Goal: Answer question/provide support

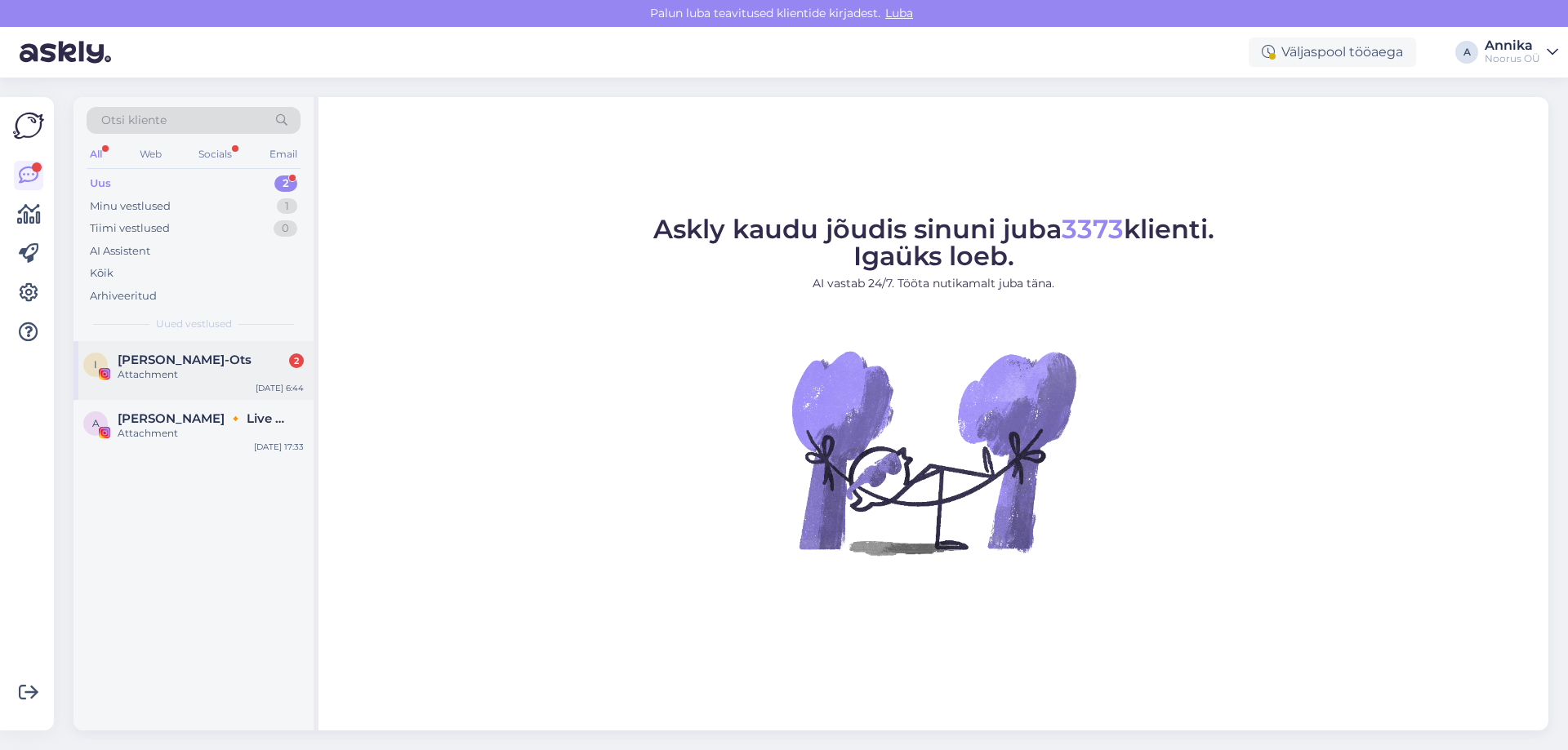
click at [233, 367] on div "Irjana Viitkin-Ots 2" at bounding box center [210, 359] width 186 height 15
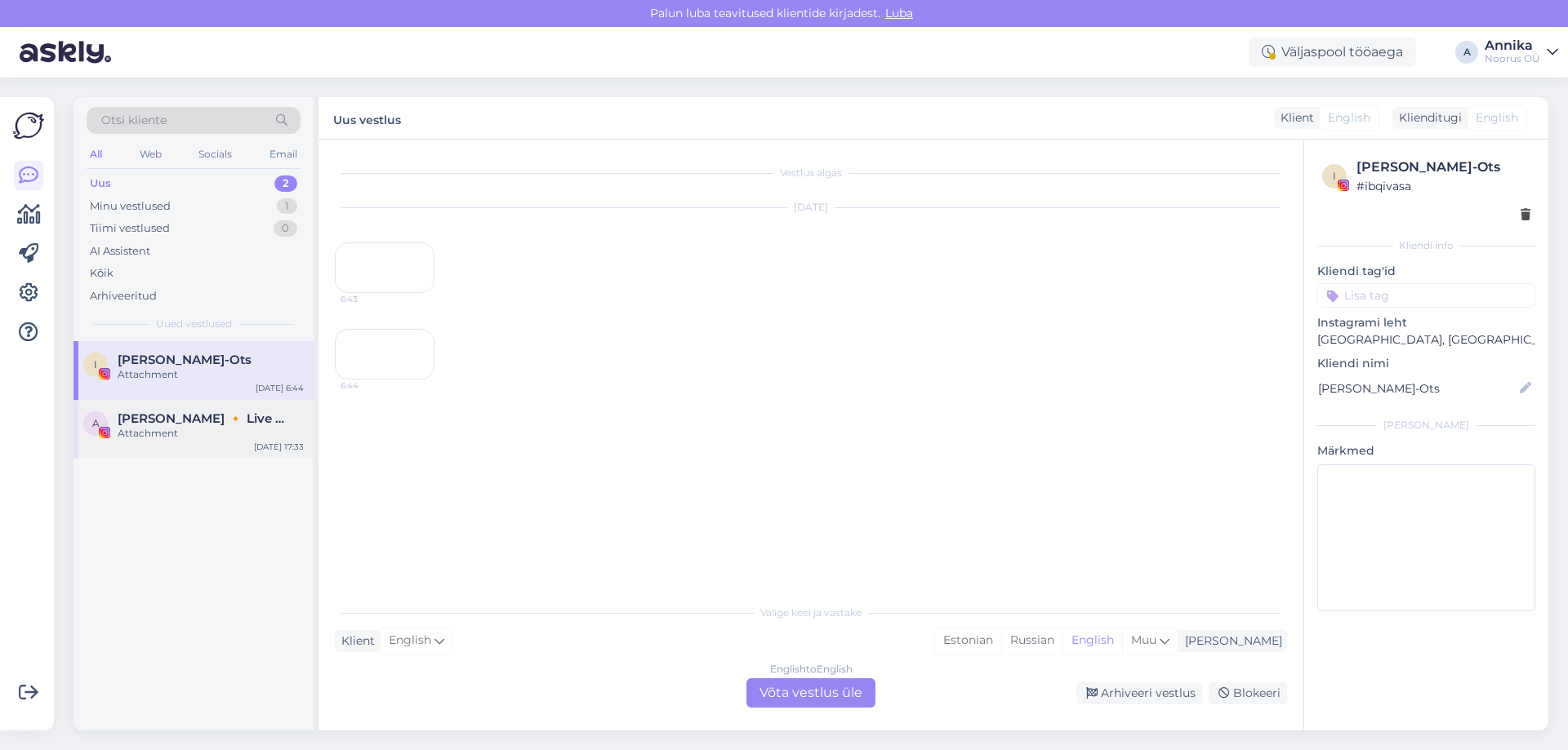
click at [190, 435] on div "Attachment" at bounding box center [210, 433] width 186 height 15
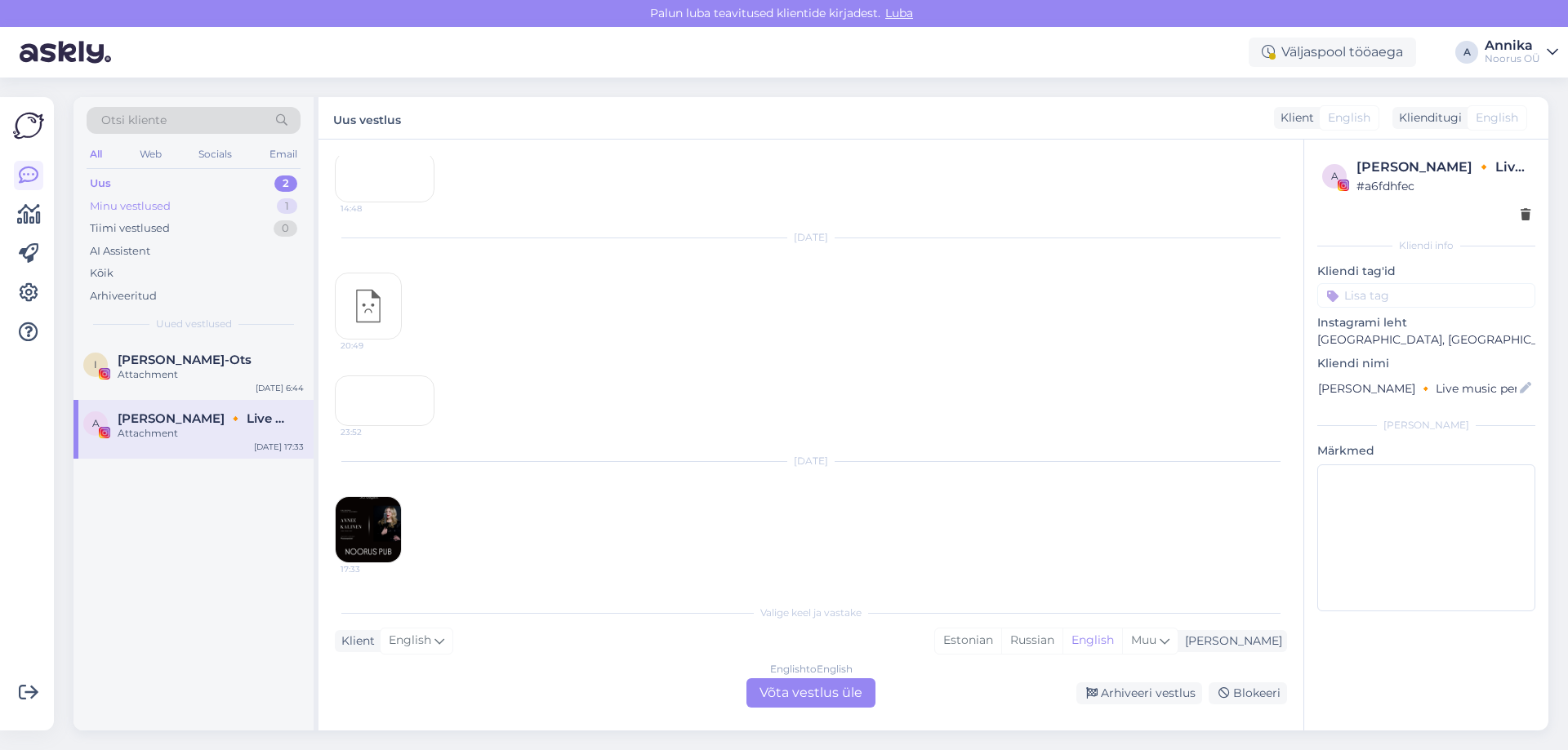
scroll to position [6620, 0]
click at [196, 209] on div "Minu vestlused 1" at bounding box center [193, 207] width 214 height 23
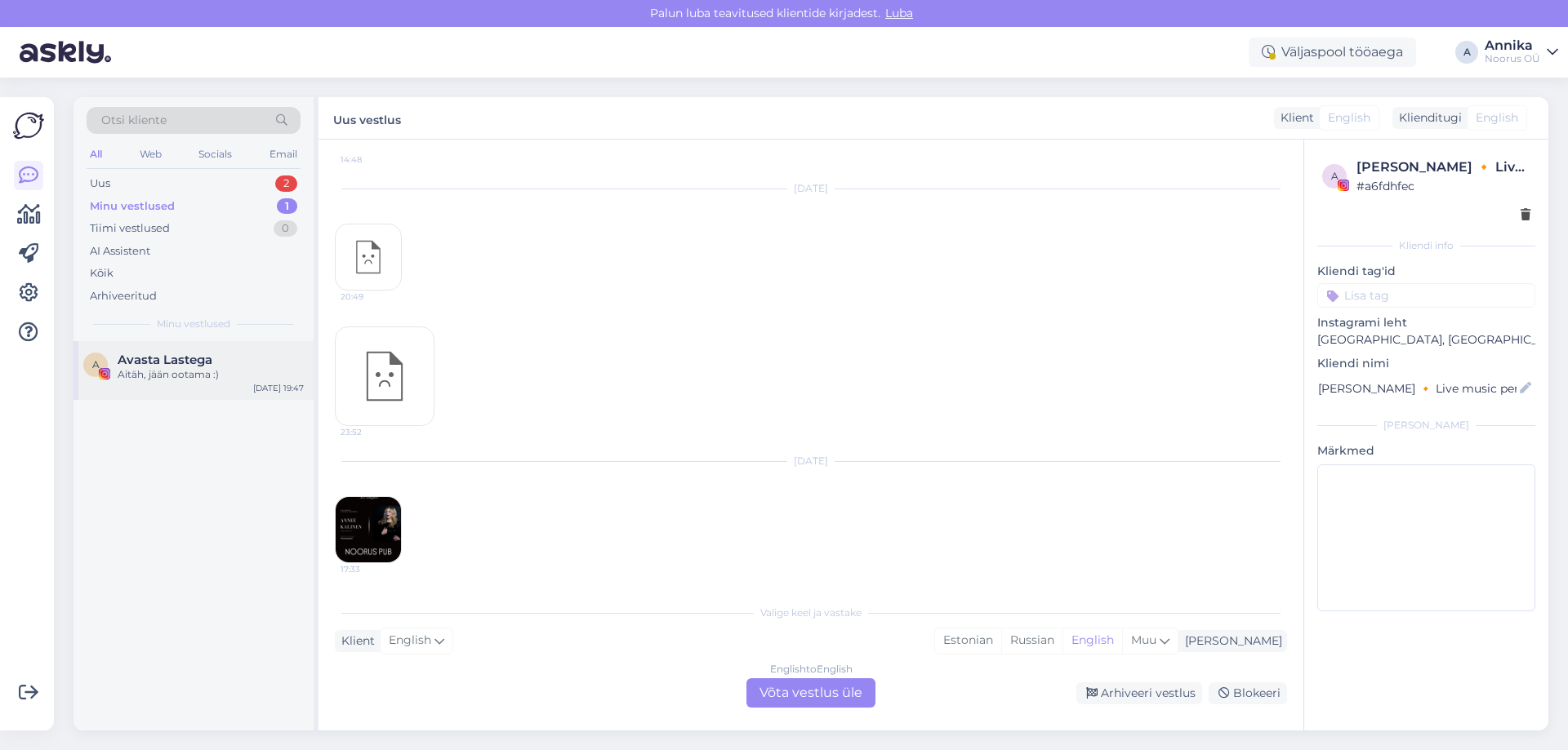
click at [226, 375] on div "Aitäh, jään ootama :)" at bounding box center [210, 375] width 186 height 15
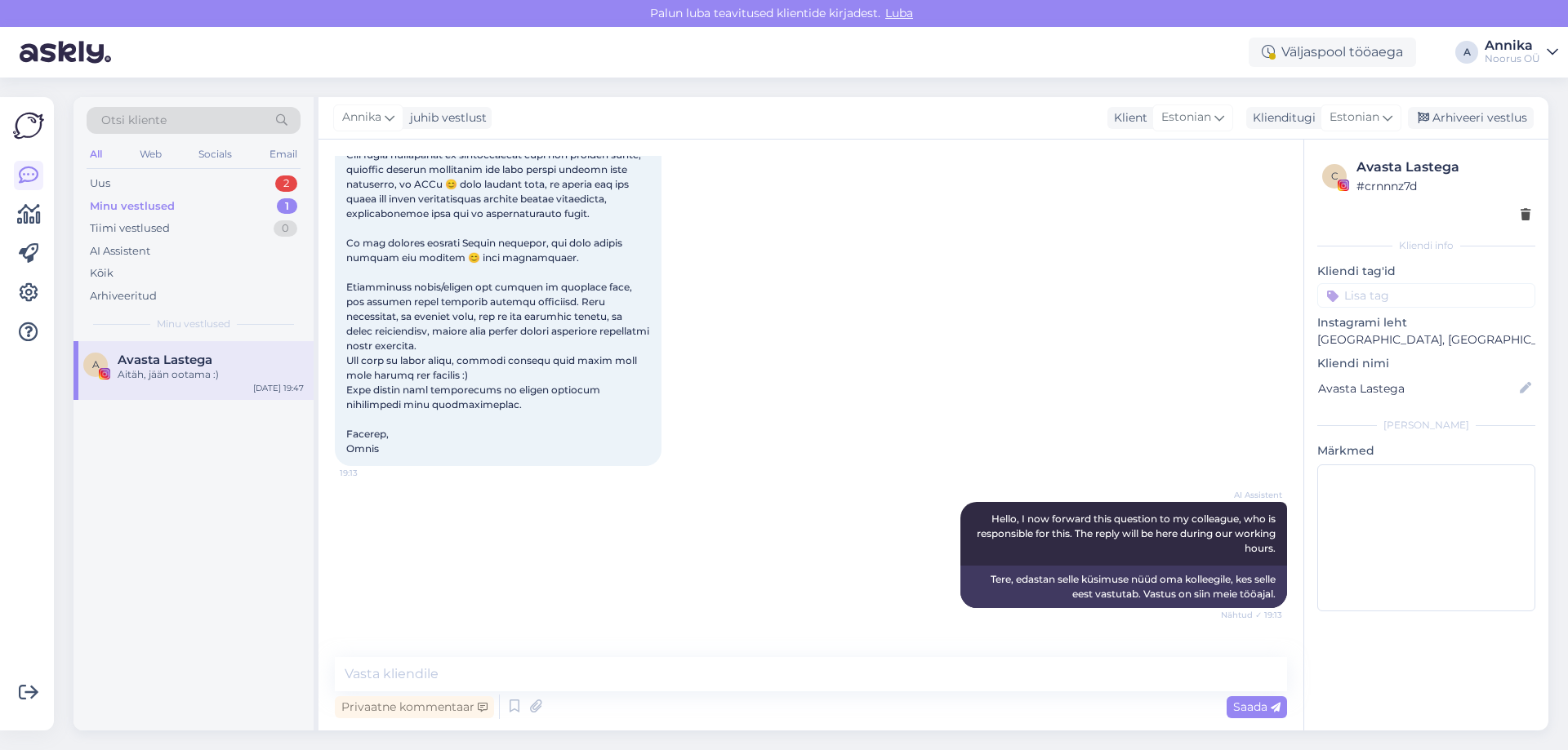
scroll to position [0, 0]
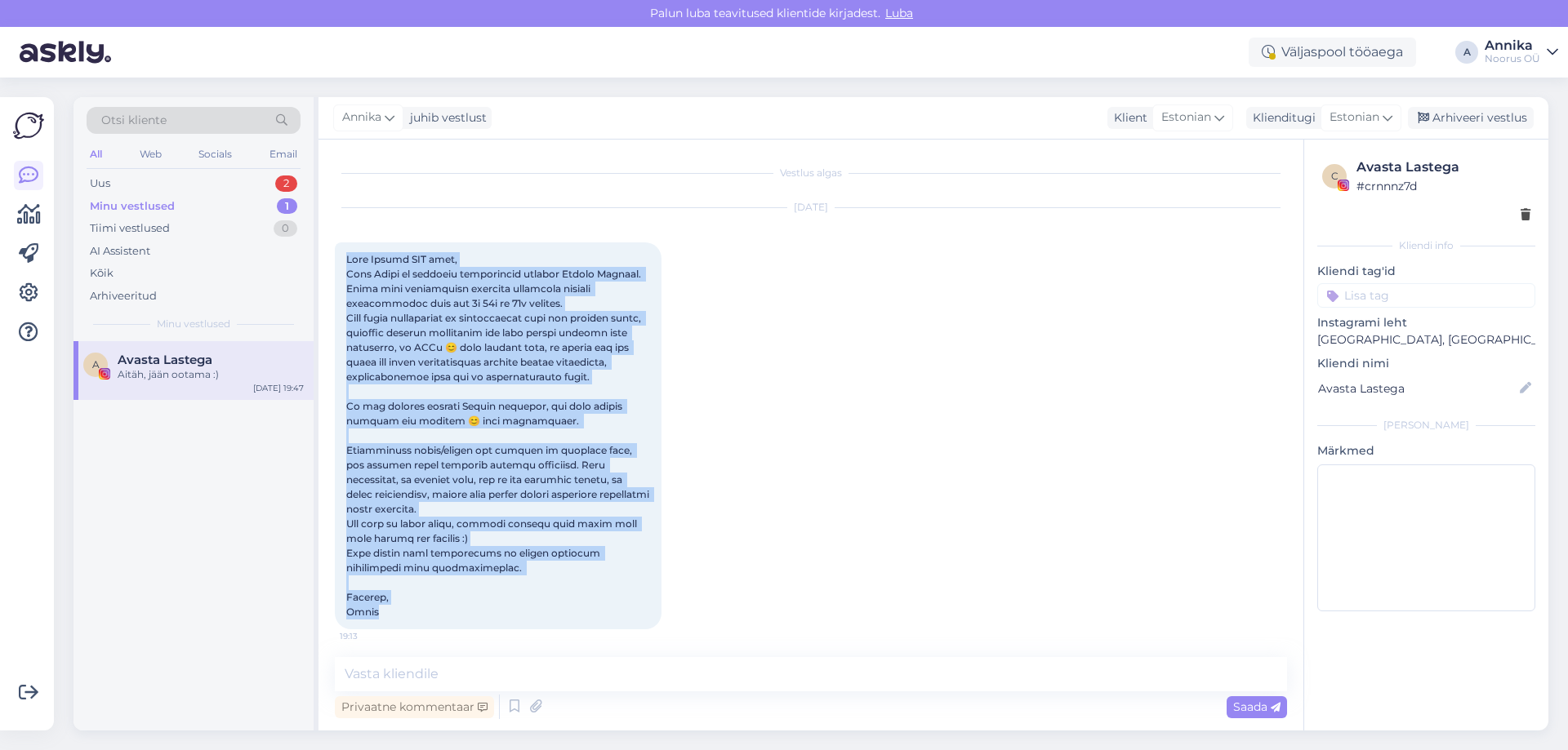
drag, startPoint x: 394, startPoint y: 328, endPoint x: 409, endPoint y: 608, distance: 280.4
click at [409, 608] on div "19:13" at bounding box center [498, 436] width 326 height 387
copy span "Tere Noorus SPA tiim, Olen Karin ja tegutsen instagramis kontoga Avasta Lastega…"
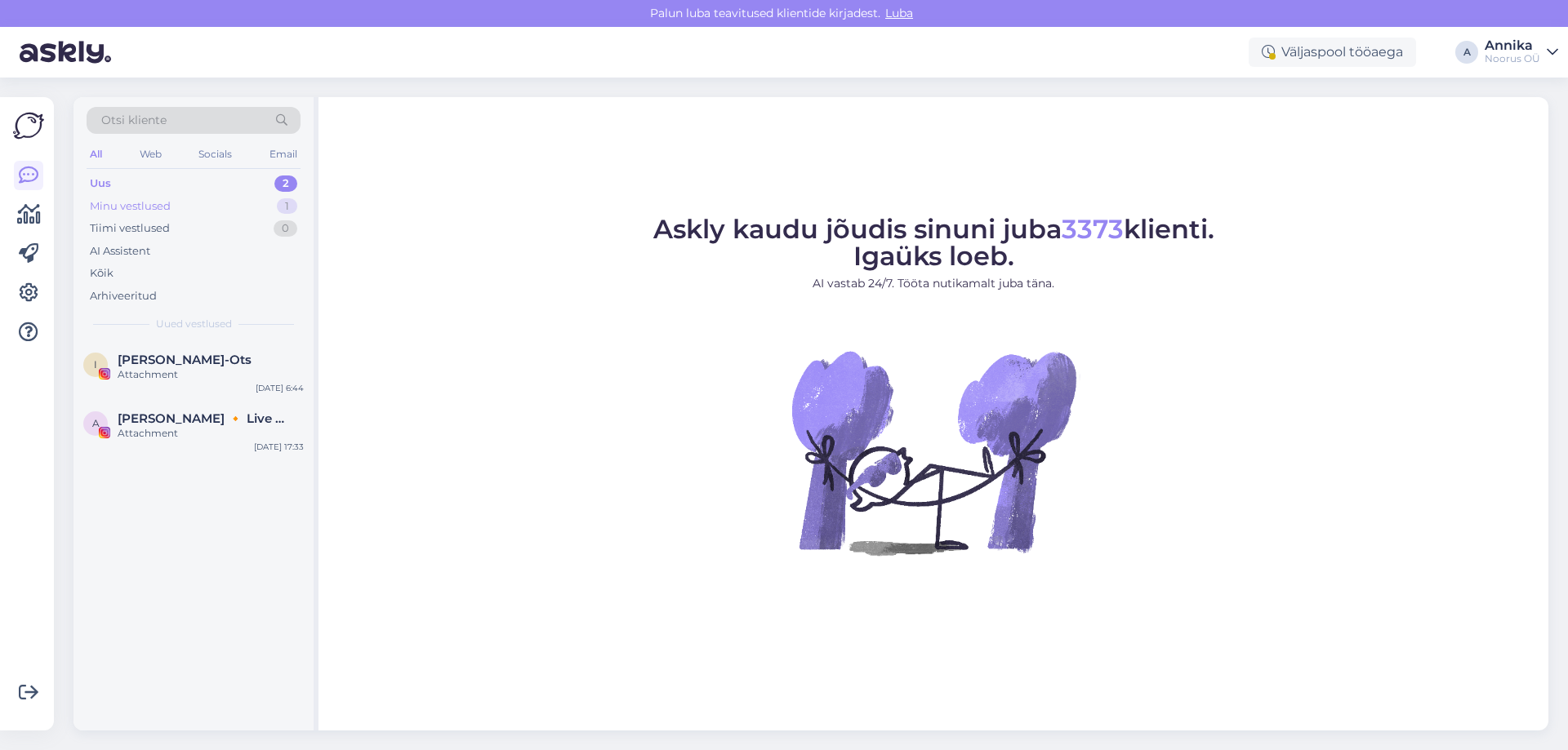
click at [154, 200] on div "Minu vestlused" at bounding box center [131, 206] width 81 height 16
click at [166, 183] on div "Uus 2" at bounding box center [193, 184] width 214 height 23
click at [185, 205] on div "Minu vestlused 1" at bounding box center [193, 207] width 214 height 23
click at [185, 368] on div "Aitäh, jään ootama :)" at bounding box center [210, 375] width 186 height 15
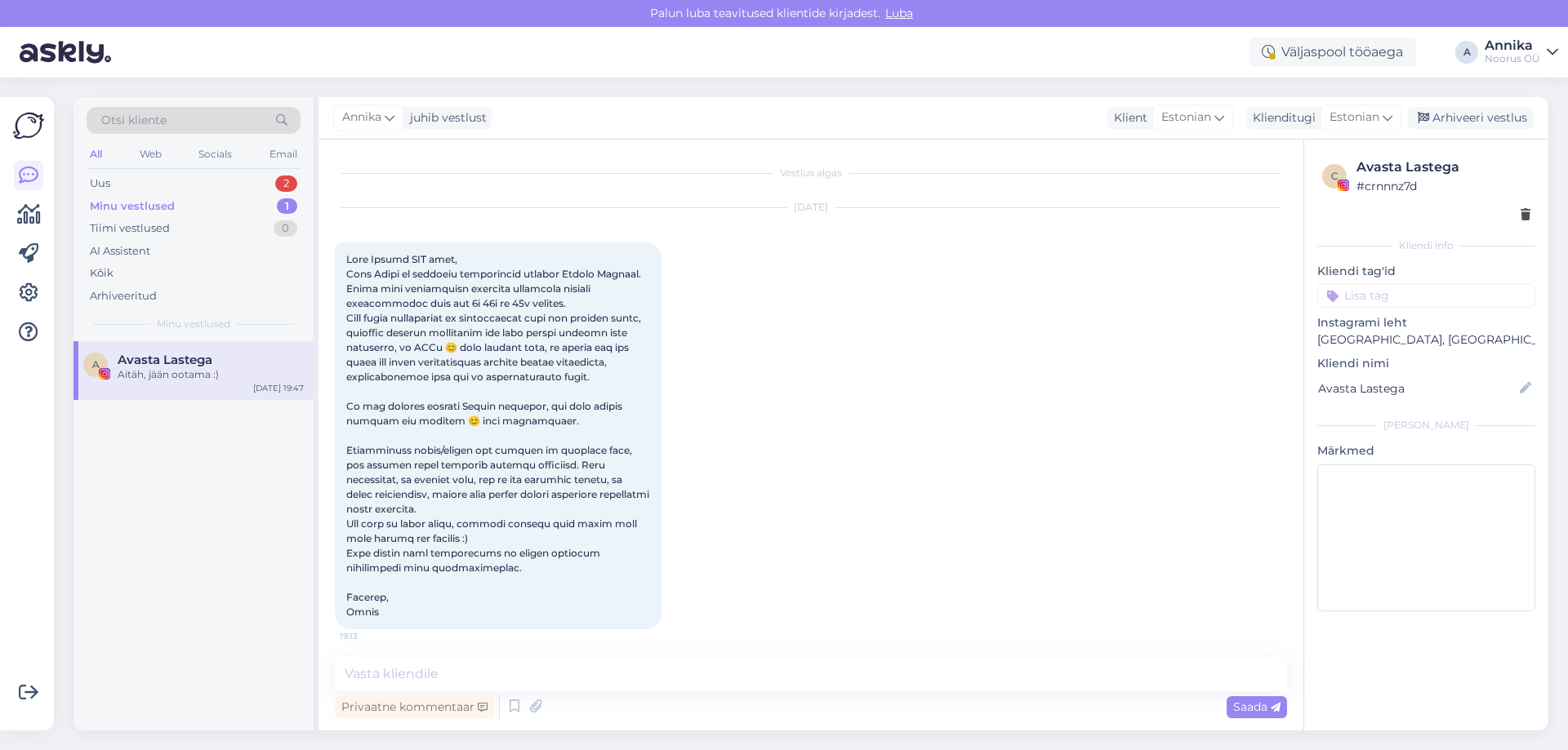
scroll to position [245, 0]
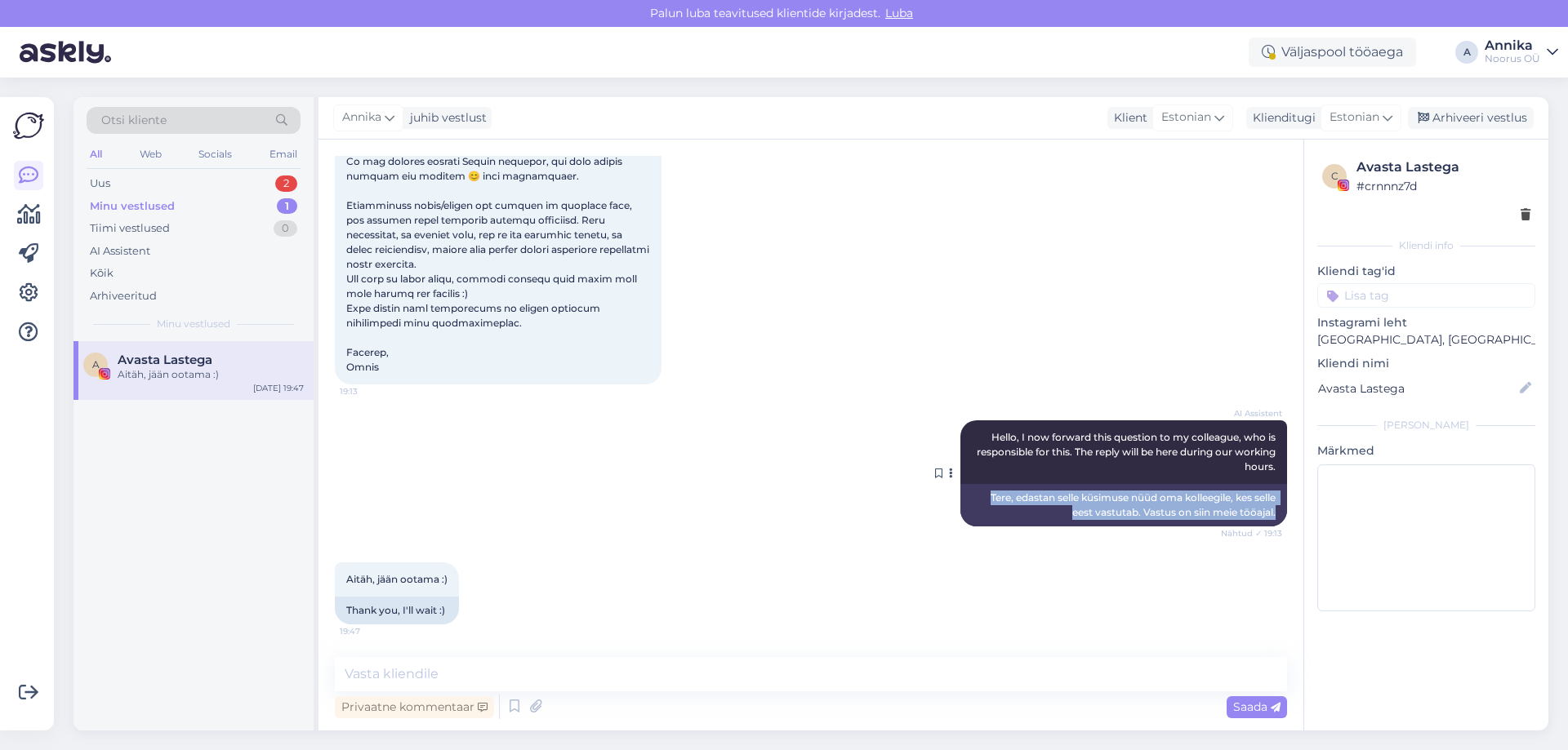
drag, startPoint x: 967, startPoint y: 494, endPoint x: 1263, endPoint y: 513, distance: 296.6
click at [1263, 513] on div "Tere, edastan selle küsimuse nüüd oma kolleegile, kes selle eest vastutab. Vast…" at bounding box center [1123, 505] width 326 height 43
copy div "Tere, edastan selle küsimuse nüüd oma kolleegile, kes selle eest vastutab. Vast…"
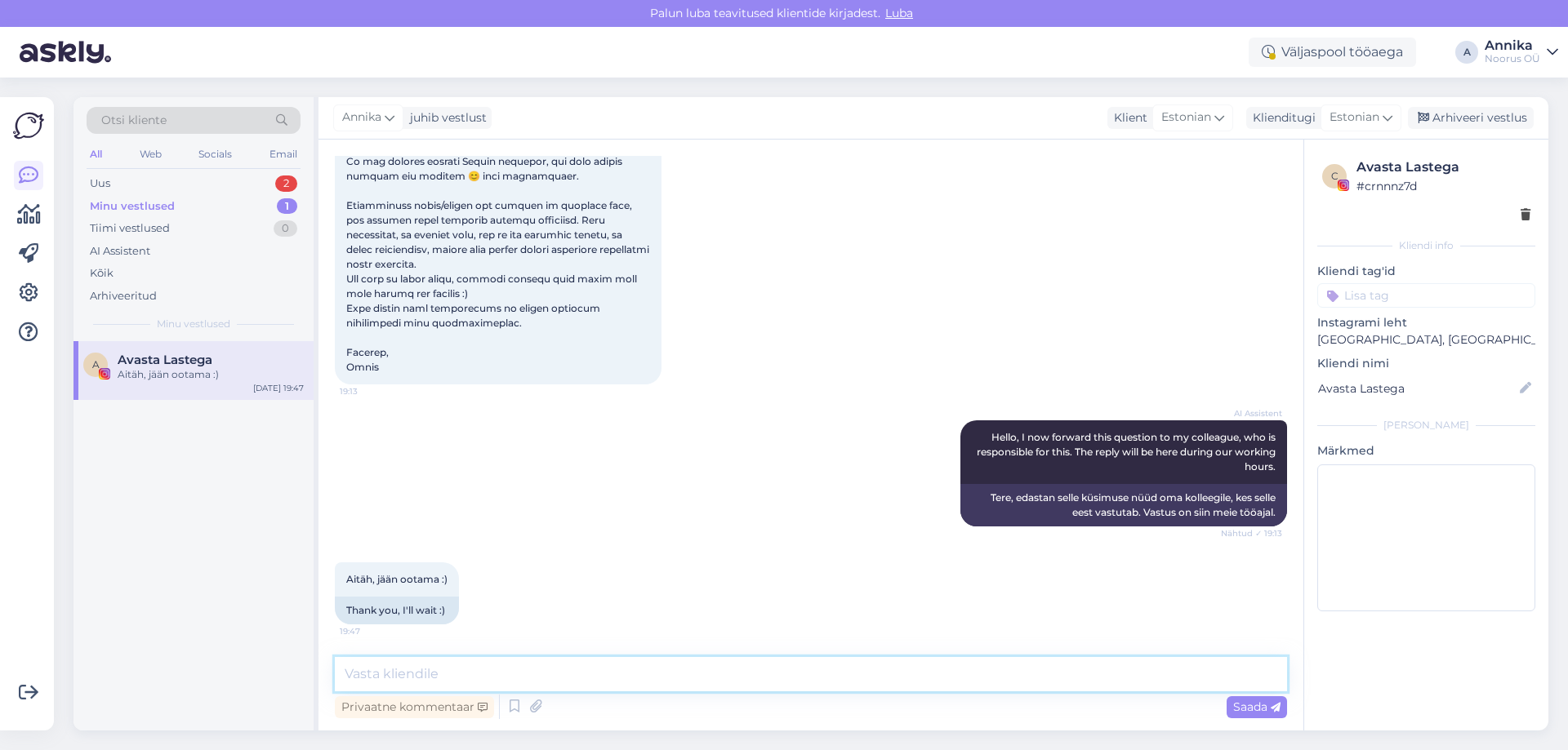
click at [465, 683] on textarea at bounding box center [811, 674] width 952 height 34
paste textarea "Tere, edastan selle küsimuse nüüd oma kolleegile, kes selle eest vastutab. Vast…"
click at [1025, 671] on textarea "Tere, edastan selle küsimuse nüüd oma kolleegile, kes selle eest vastutab. Vast…" at bounding box center [811, 674] width 952 height 34
click at [400, 681] on textarea "Tere," at bounding box center [811, 674] width 952 height 34
paste textarea "kopeeri oma sõnum e-posti [PERSON_NAME]"
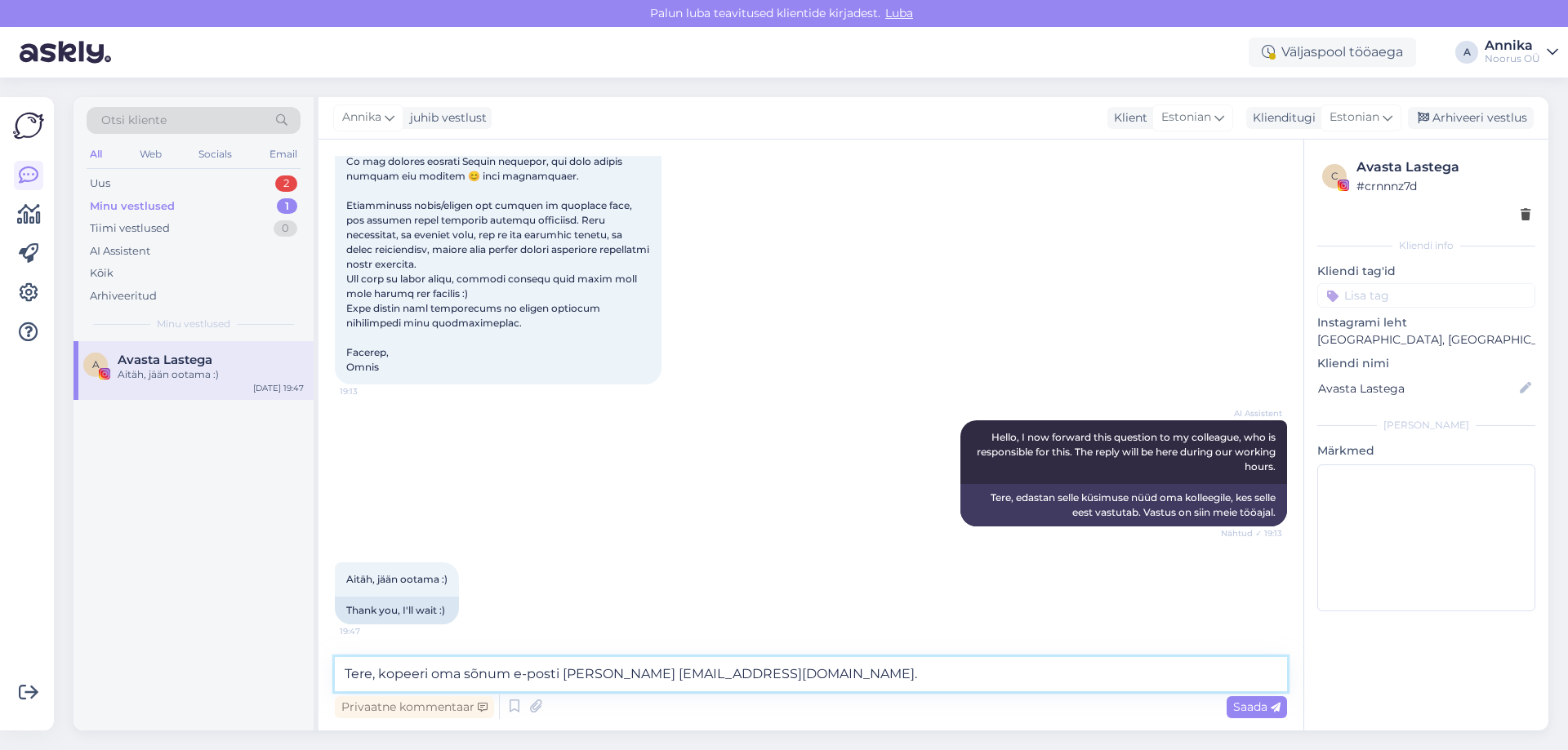
drag, startPoint x: 819, startPoint y: 679, endPoint x: 769, endPoint y: 677, distance: 50.0
click at [769, 677] on textarea "Tere, kopeeri oma sõnum e-posti [PERSON_NAME] [EMAIL_ADDRESS][DOMAIN_NAME]." at bounding box center [811, 674] width 952 height 34
click at [786, 677] on textarea "Tere, kopeeri oma sõnum e-posti [PERSON_NAME] [EMAIL_ADDRESS][DOMAIN_NAME] ." at bounding box center [811, 674] width 952 height 34
paste textarea "Vabandame juba ette pika vastuse ootamise pärast!"
drag, startPoint x: 589, startPoint y: 671, endPoint x: 766, endPoint y: 675, distance: 177.0
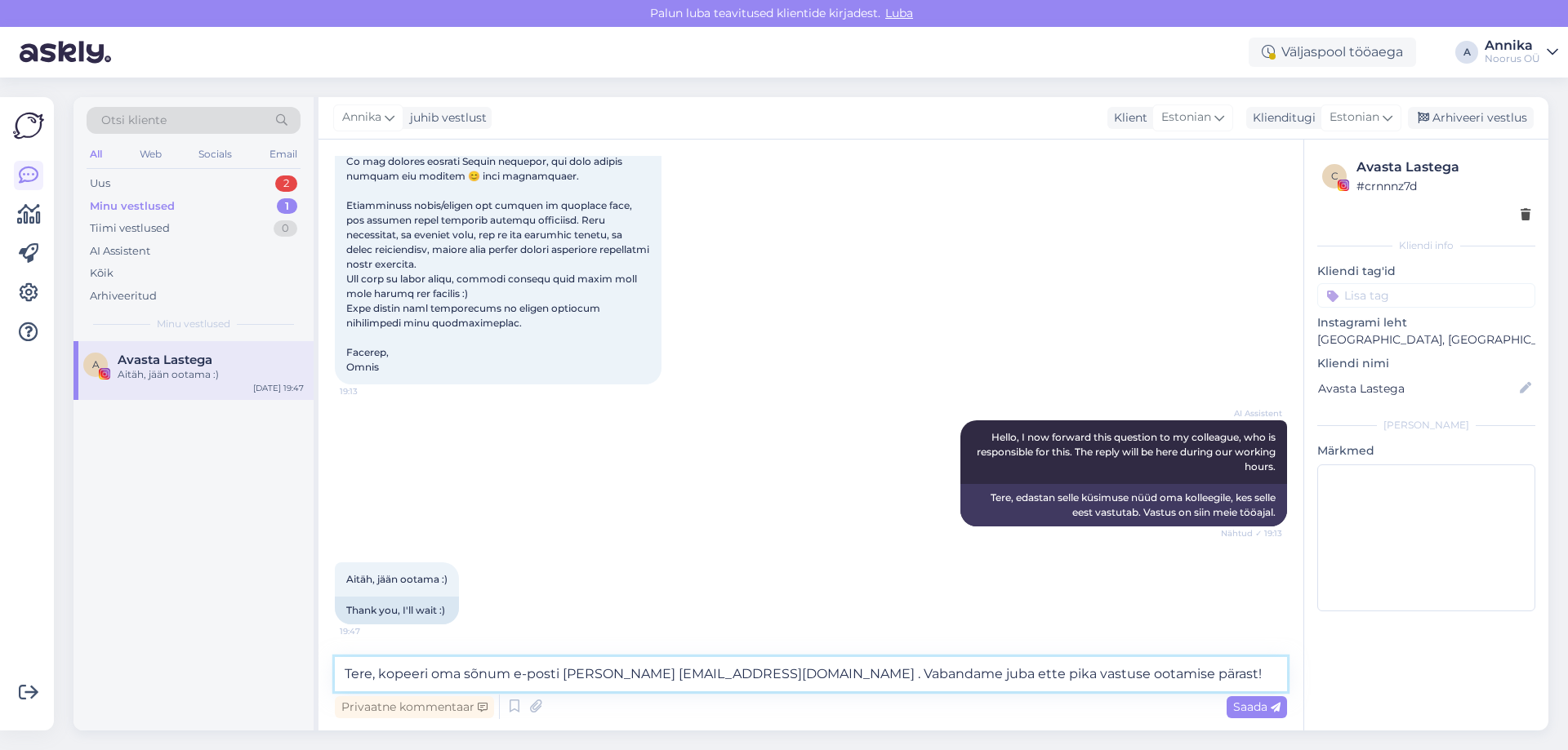
click at [766, 675] on textarea "Tere, kopeeri oma sõnum e-posti [PERSON_NAME] [EMAIL_ADDRESS][DOMAIN_NAME] . Va…" at bounding box center [811, 674] width 952 height 34
click at [1131, 672] on textarea "Tere, kopeeri oma sõnum e-posti [PERSON_NAME] [EMAIL_ADDRESS][DOMAIN_NAME] . Va…" at bounding box center [811, 674] width 952 height 34
type textarea "Tere, kopeeri oma sõnum e-posti [PERSON_NAME] [EMAIL_ADDRESS][DOMAIN_NAME] . Va…"
click at [1237, 711] on span "Saada" at bounding box center [1256, 706] width 47 height 15
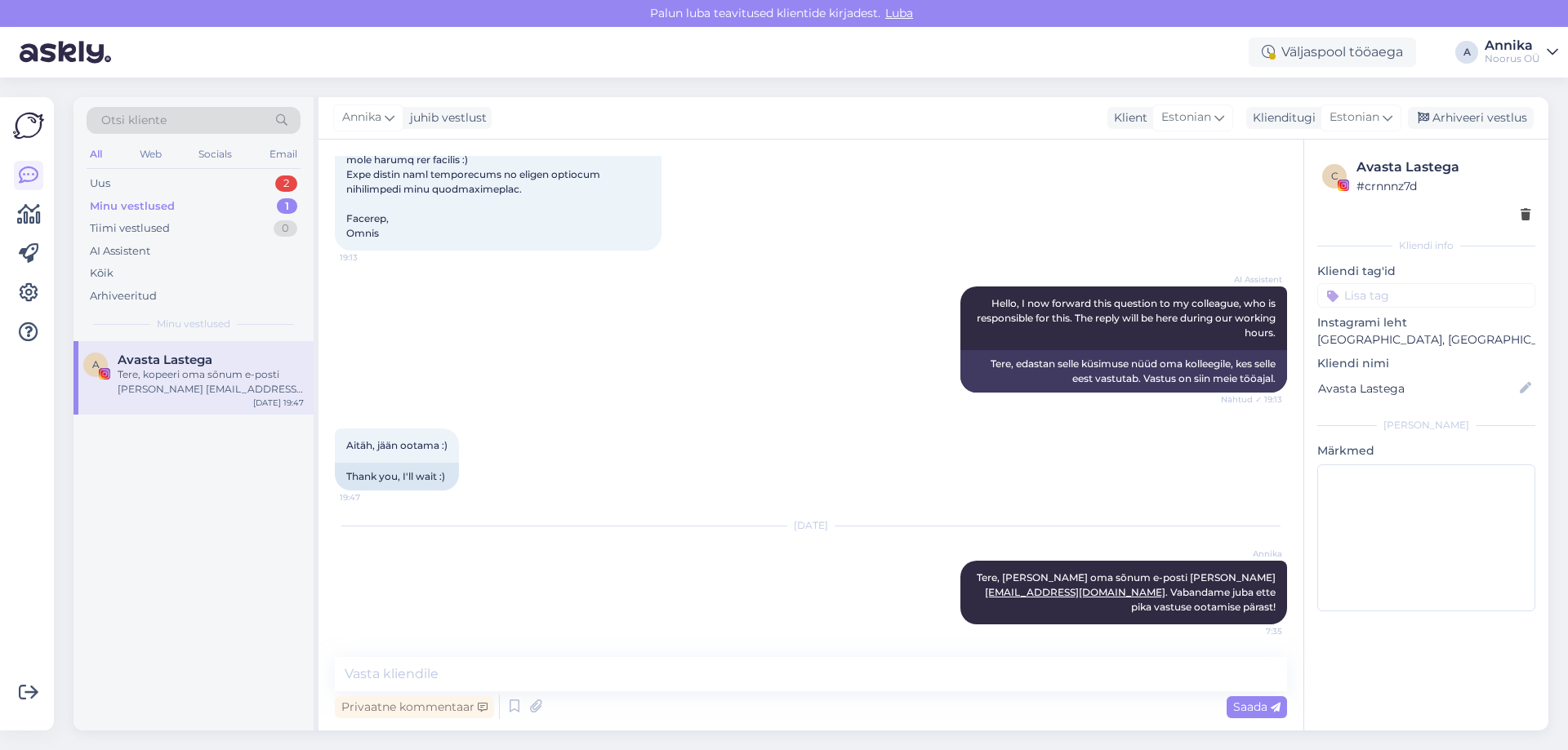
scroll to position [0, 0]
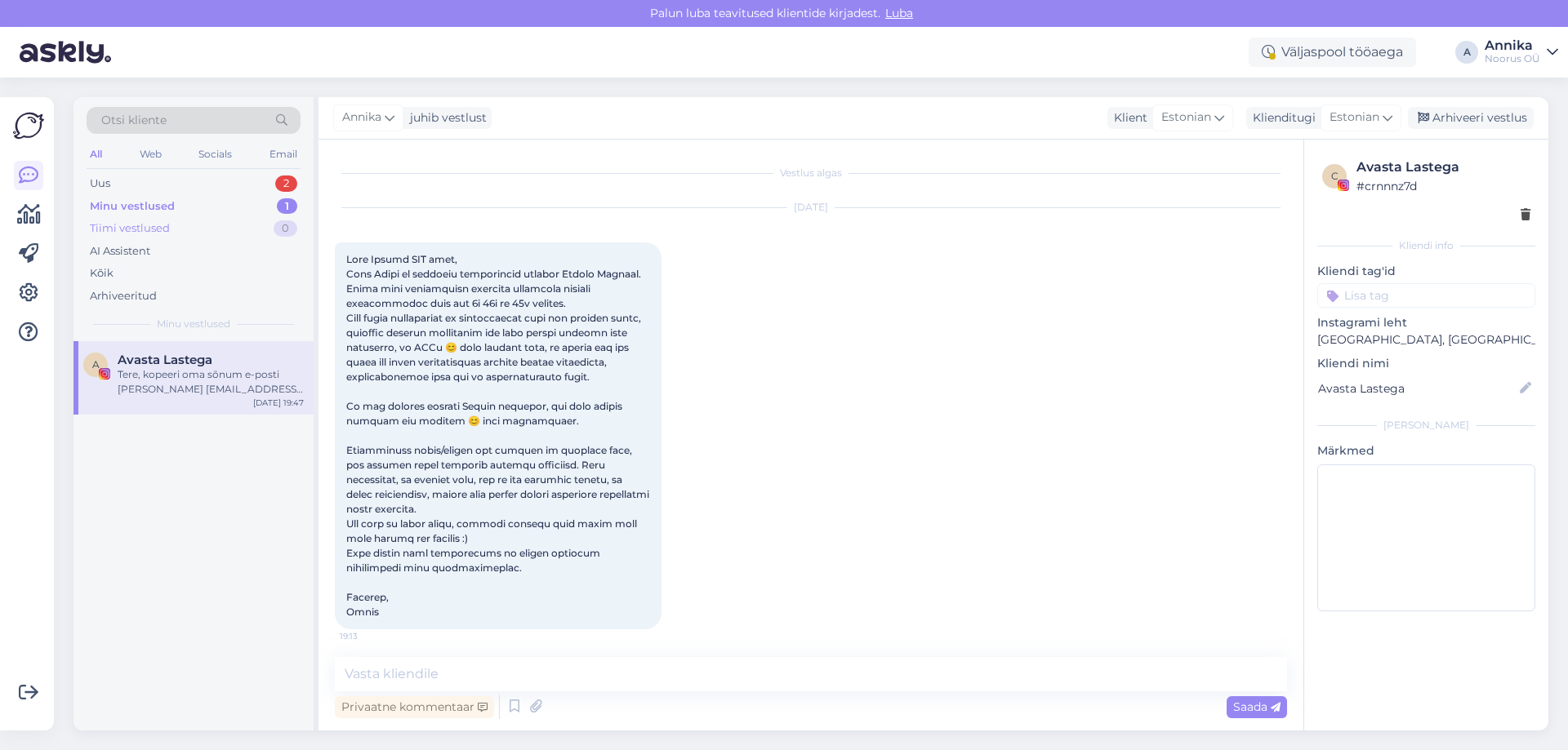
click at [140, 237] on div "Tiimi vestlused 0" at bounding box center [193, 228] width 214 height 23
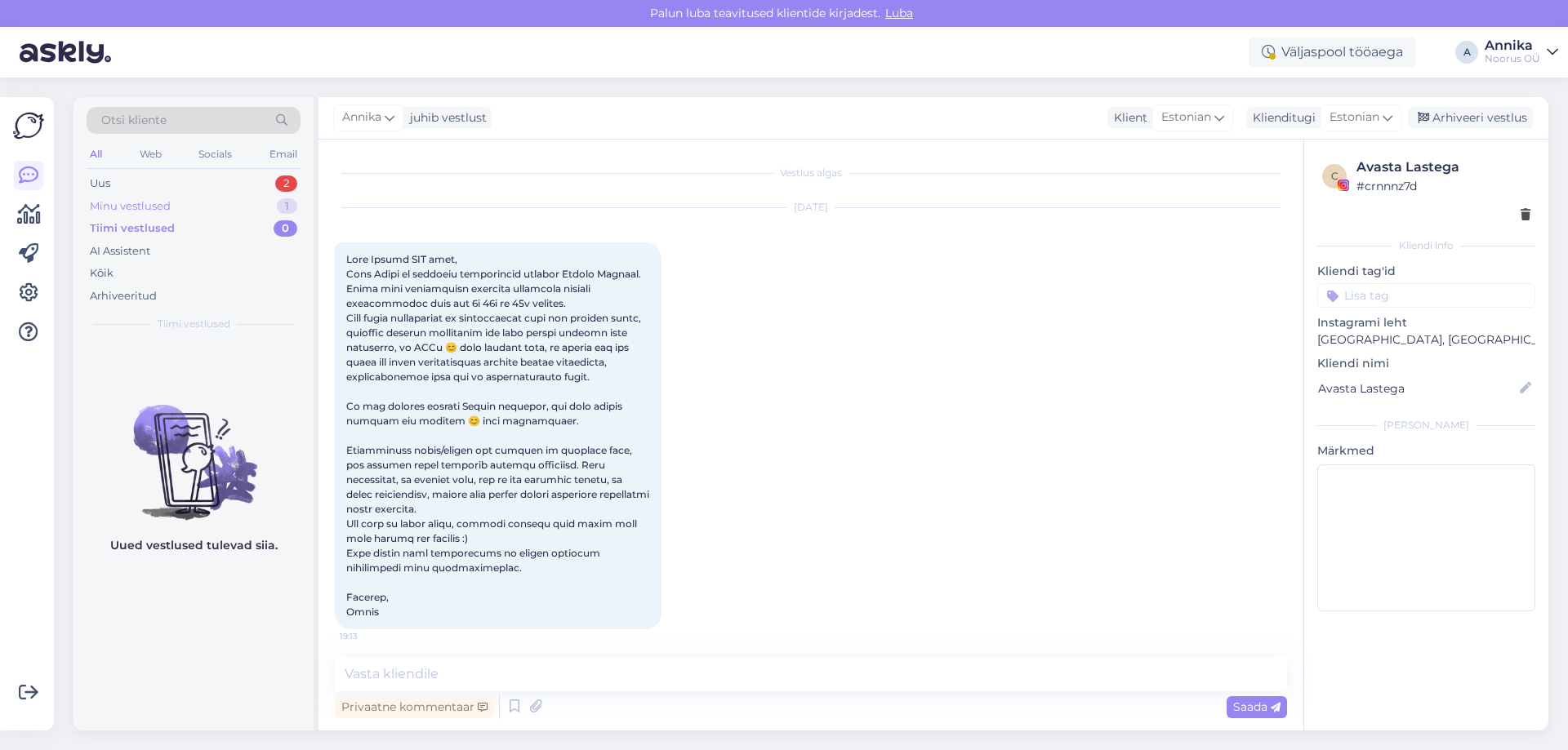
click at [151, 206] on div "Minu vestlused" at bounding box center [131, 206] width 81 height 16
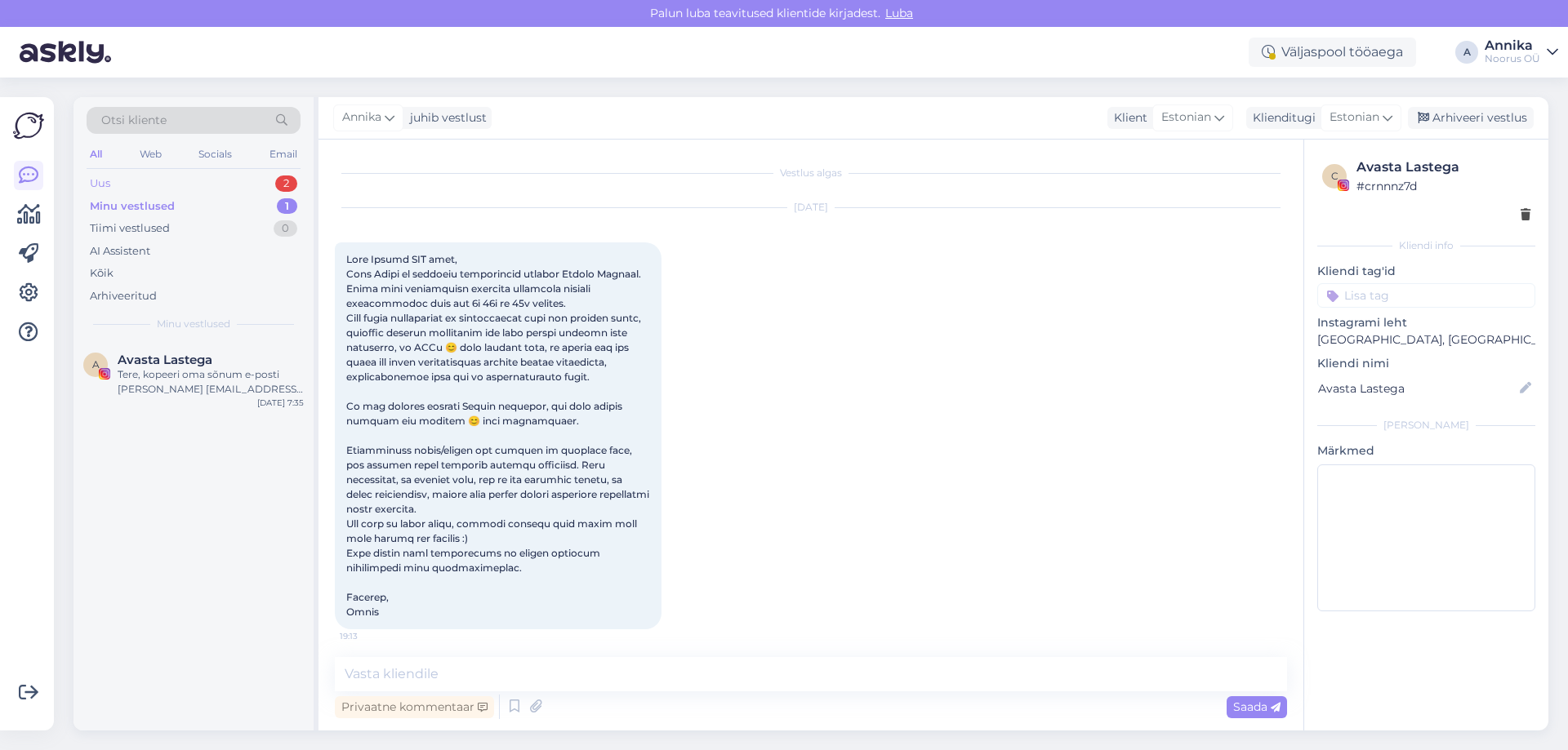
click at [154, 190] on div "Uus 2" at bounding box center [193, 184] width 214 height 23
click at [159, 357] on span "[PERSON_NAME]-Ots" at bounding box center [184, 359] width 134 height 15
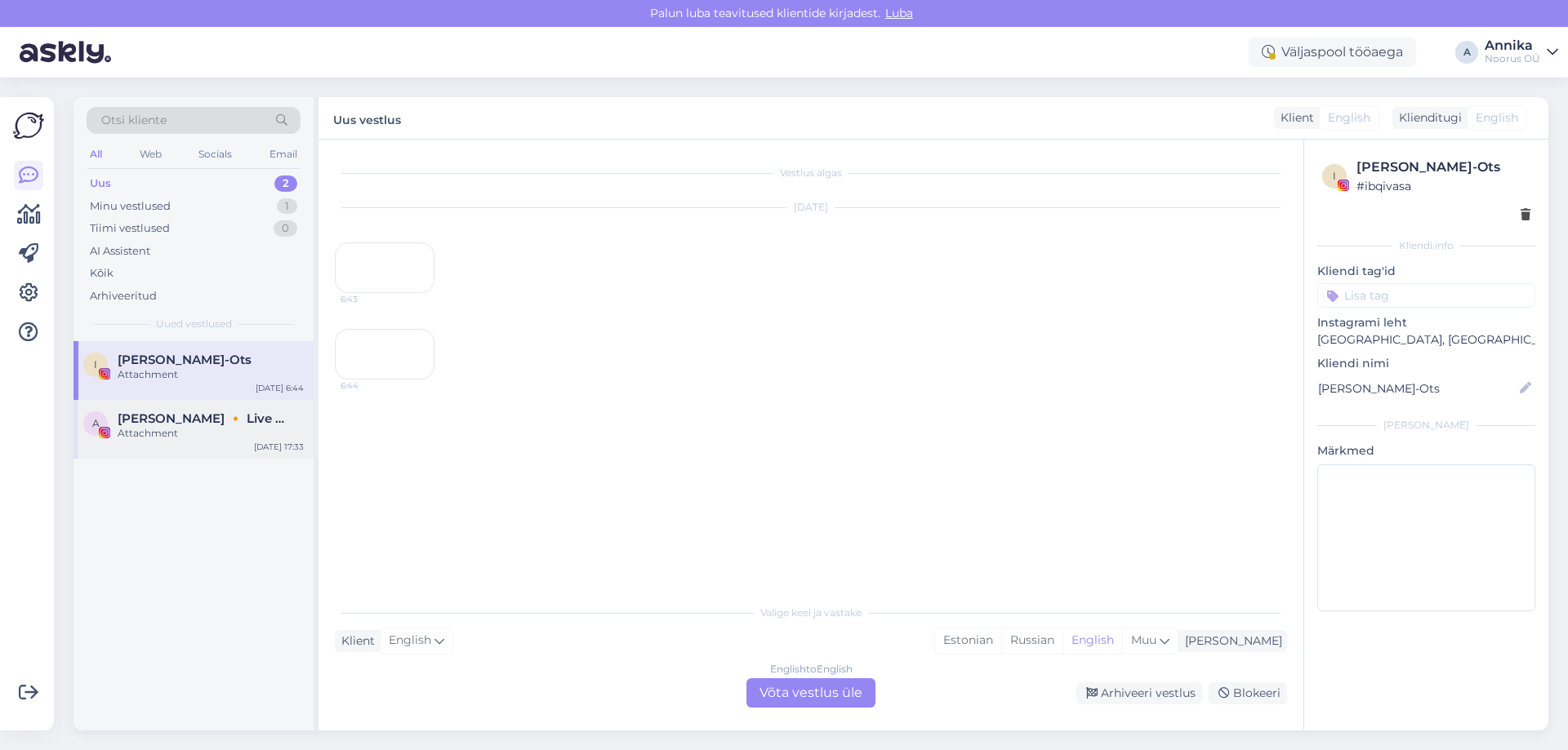
click at [165, 414] on span "[PERSON_NAME] 🔸 Live music performer 🔸 [PERSON_NAME]" at bounding box center [201, 418] width 169 height 15
click at [192, 389] on div "I [PERSON_NAME]-Ots Attachment [DATE] 6:44" at bounding box center [194, 371] width 240 height 59
click at [243, 180] on div "Uus 2" at bounding box center [193, 184] width 214 height 23
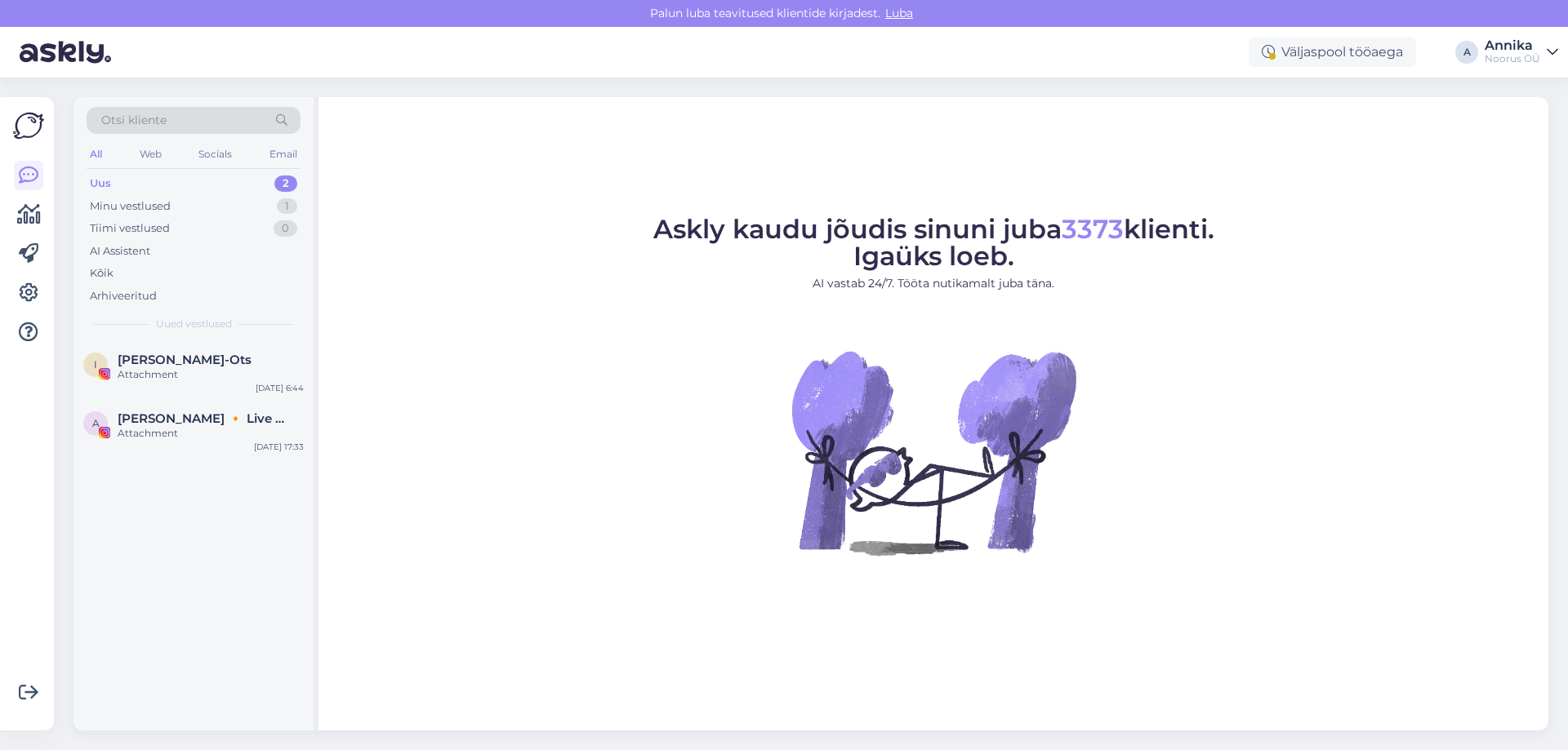
click at [296, 185] on div "2" at bounding box center [286, 183] width 23 height 16
click at [288, 212] on div "1" at bounding box center [286, 206] width 20 height 16
